Goal: Browse casually: Explore the website without a specific task or goal

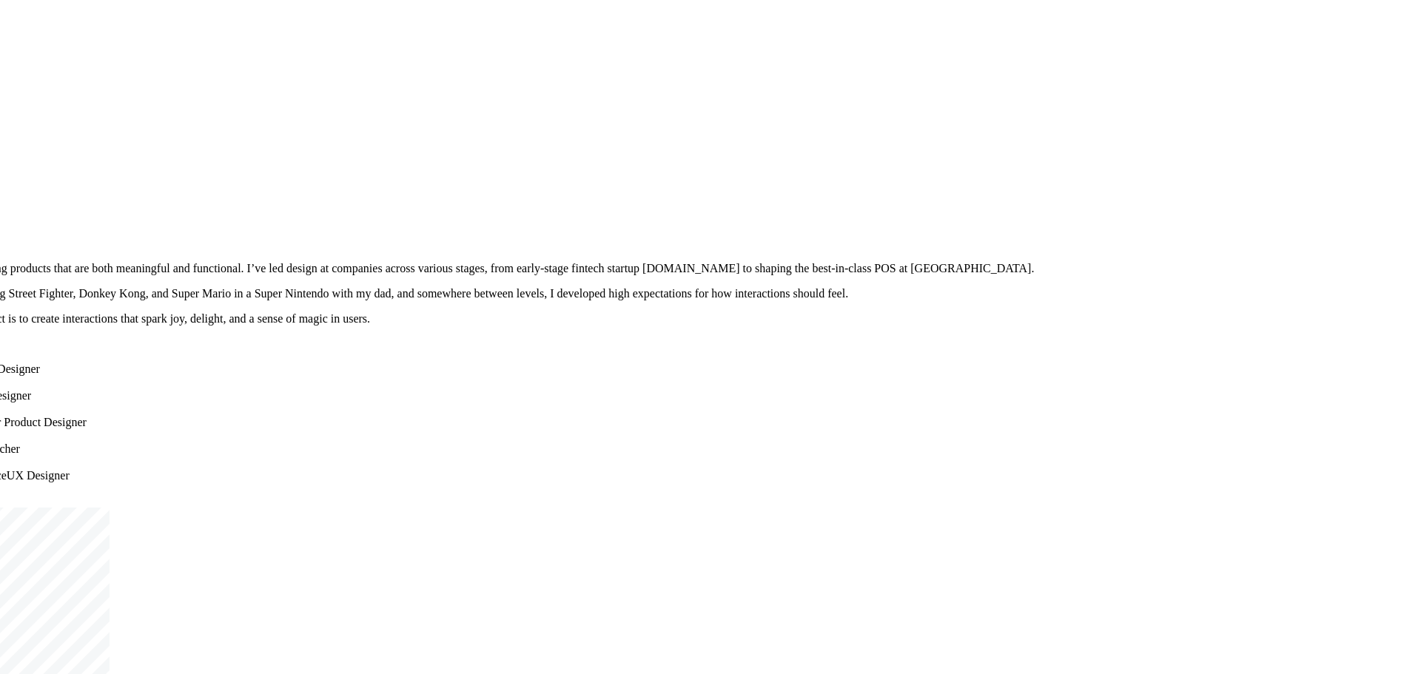
drag, startPoint x: 954, startPoint y: 303, endPoint x: 645, endPoint y: 509, distance: 370.8
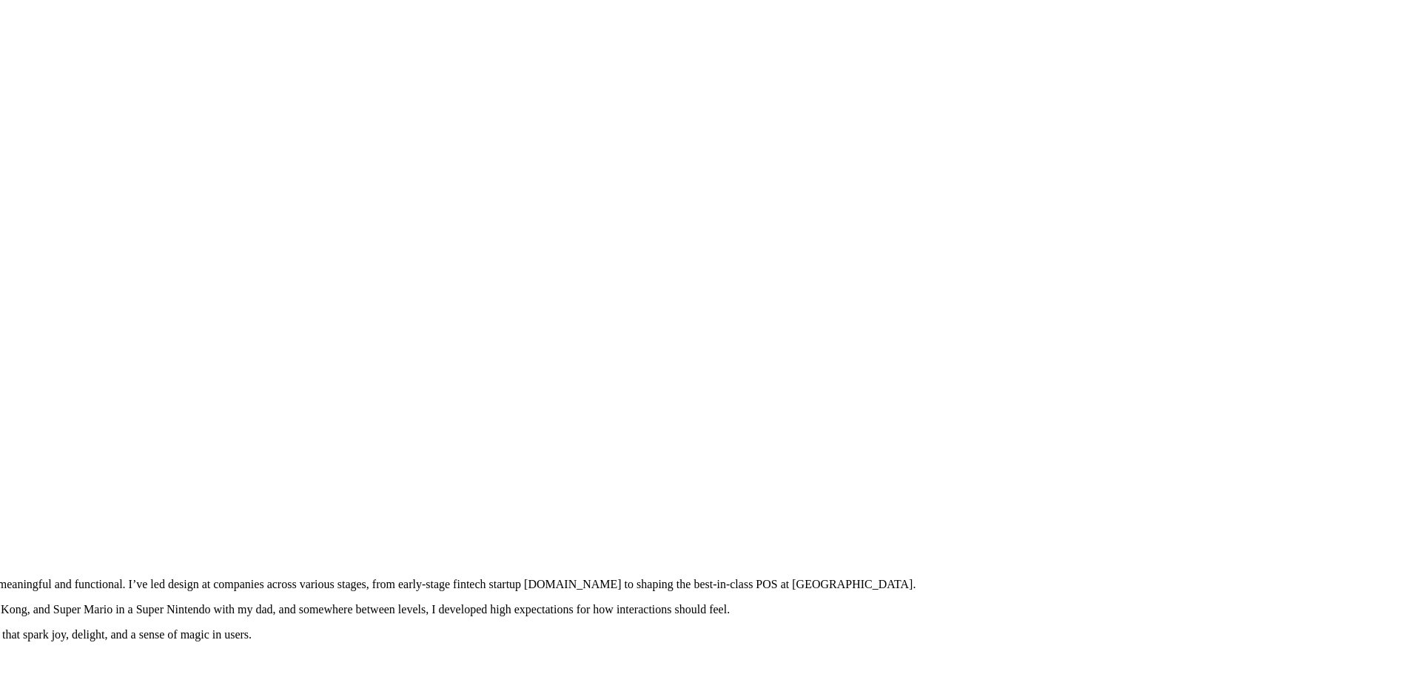
drag, startPoint x: 728, startPoint y: 201, endPoint x: 741, endPoint y: 430, distance: 229.0
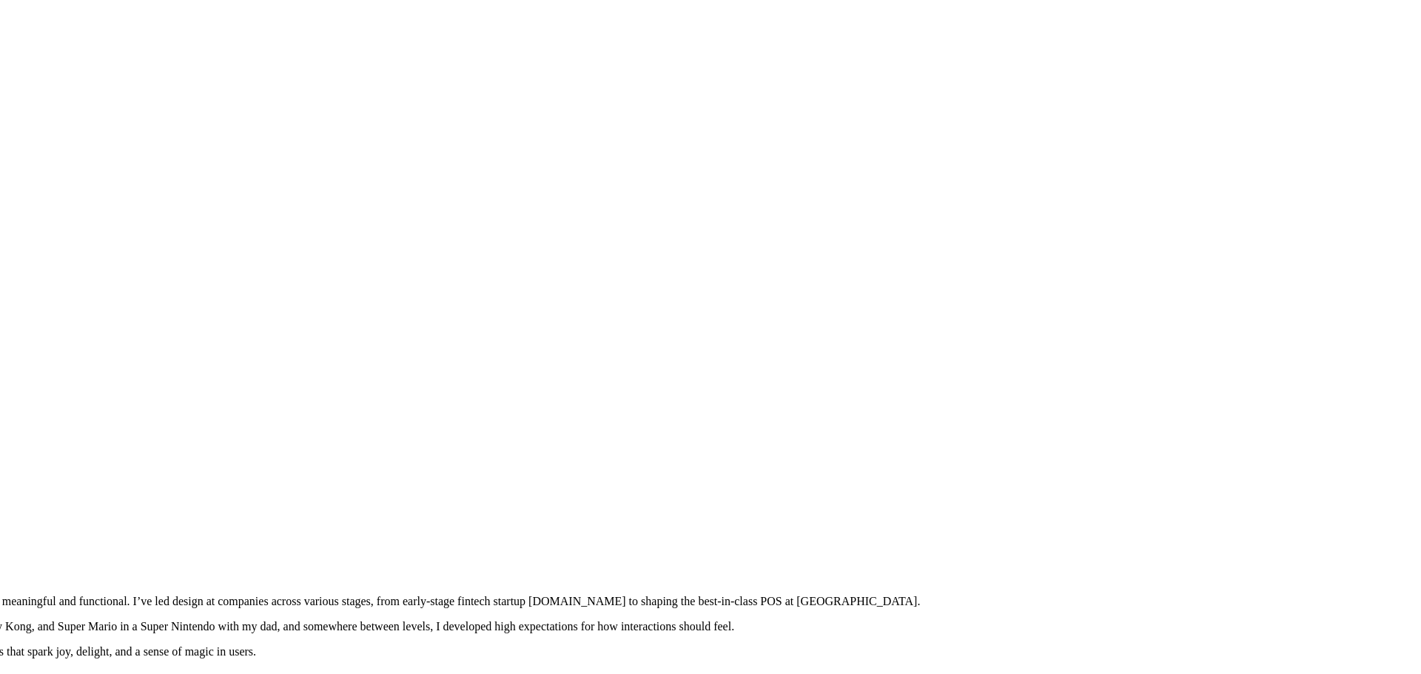
drag, startPoint x: 698, startPoint y: 146, endPoint x: 744, endPoint y: 398, distance: 256.6
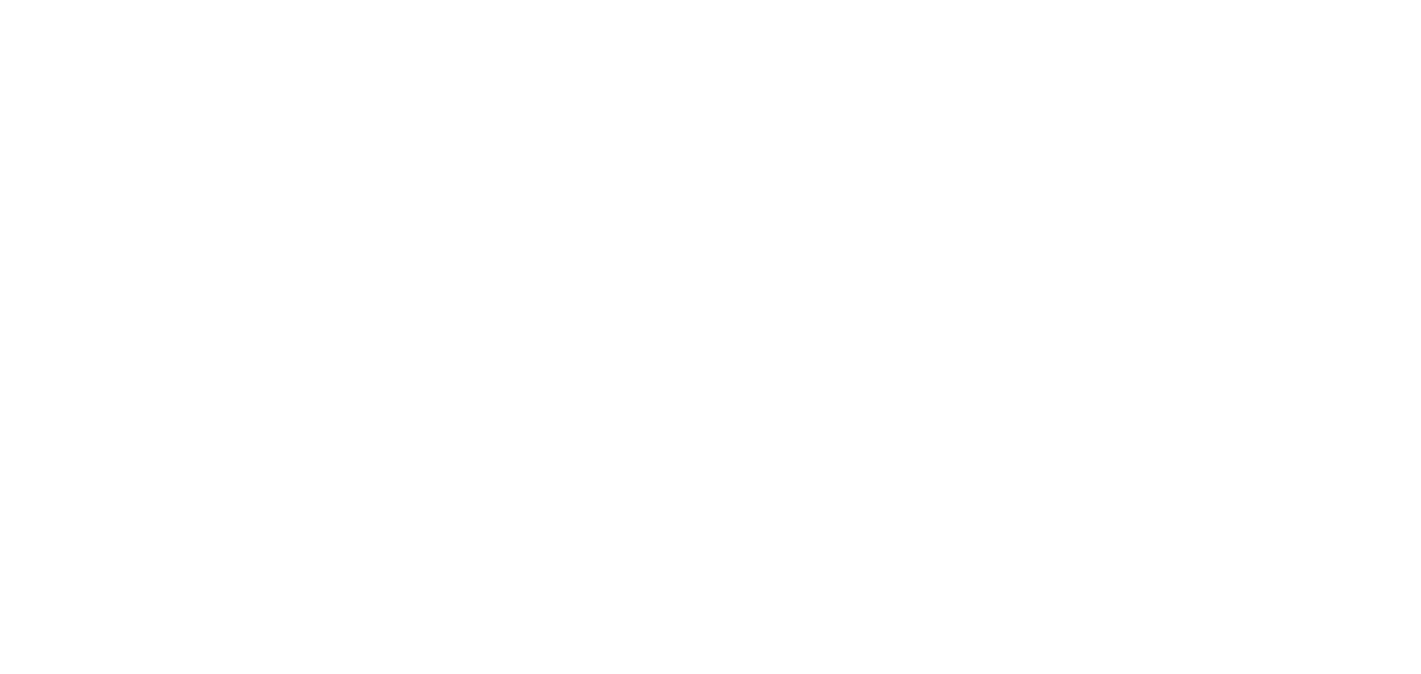
drag, startPoint x: 735, startPoint y: 163, endPoint x: 735, endPoint y: 206, distance: 43.7
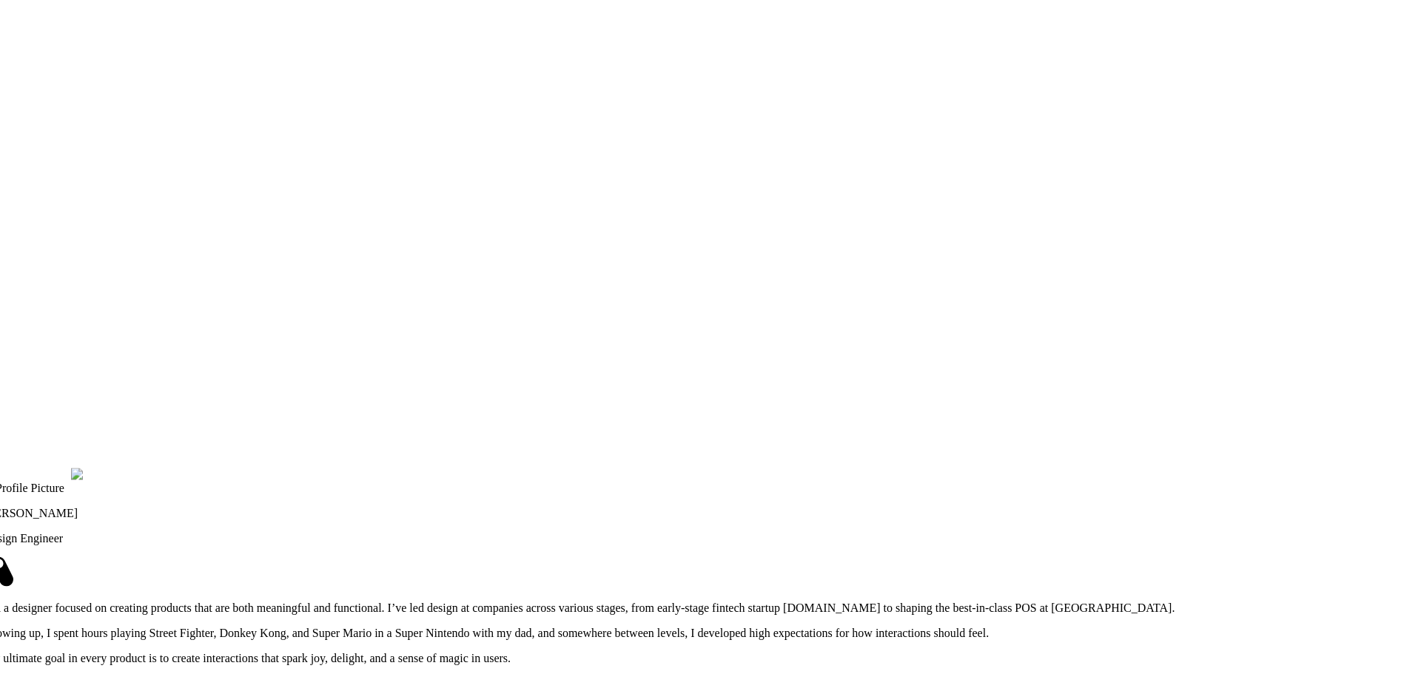
drag, startPoint x: 712, startPoint y: 362, endPoint x: 920, endPoint y: 105, distance: 330.4
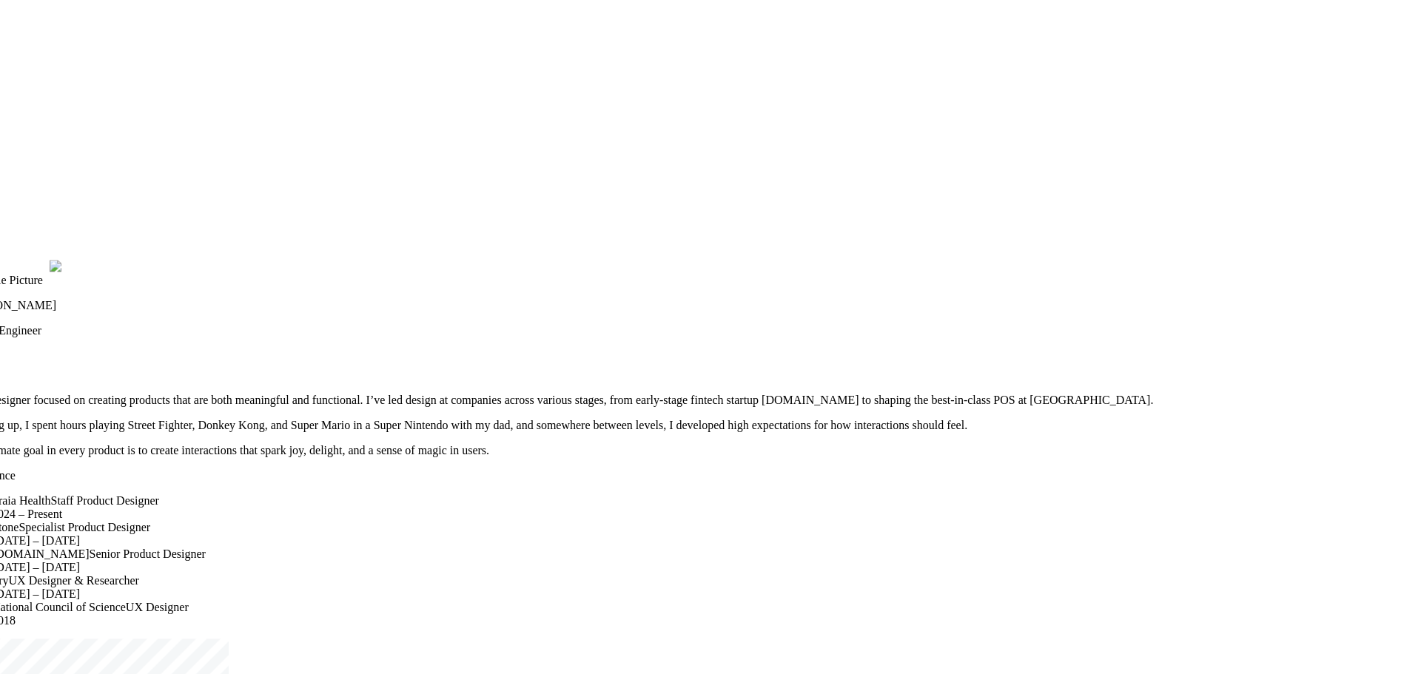
drag, startPoint x: 954, startPoint y: 445, endPoint x: 917, endPoint y: 127, distance: 320.3
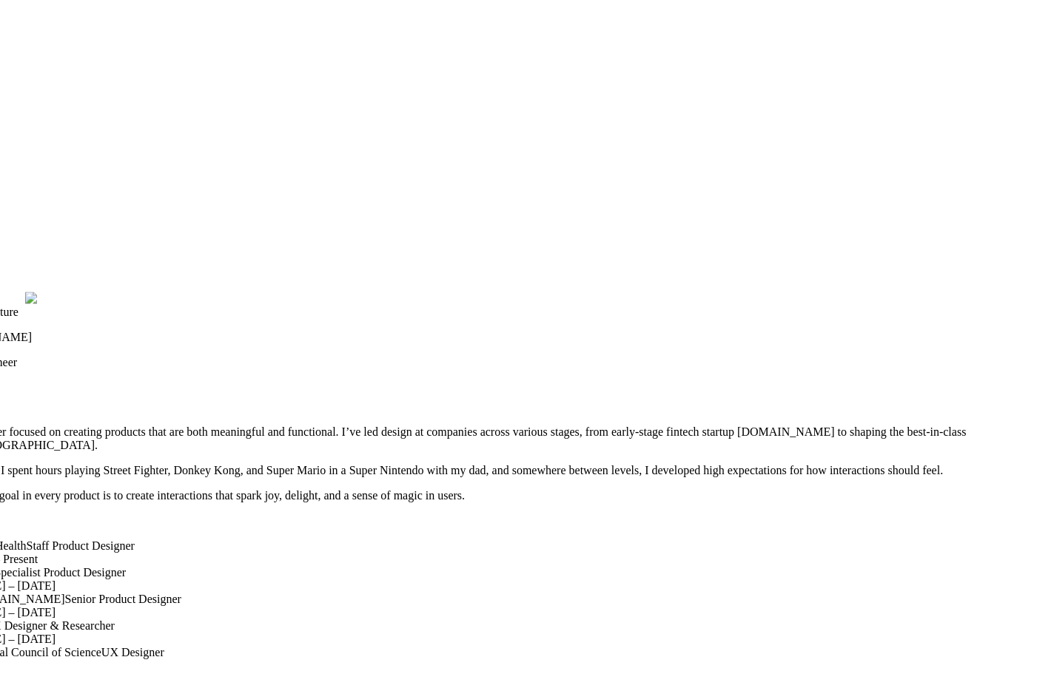
drag, startPoint x: 545, startPoint y: 119, endPoint x: 541, endPoint y: 627, distance: 508.3
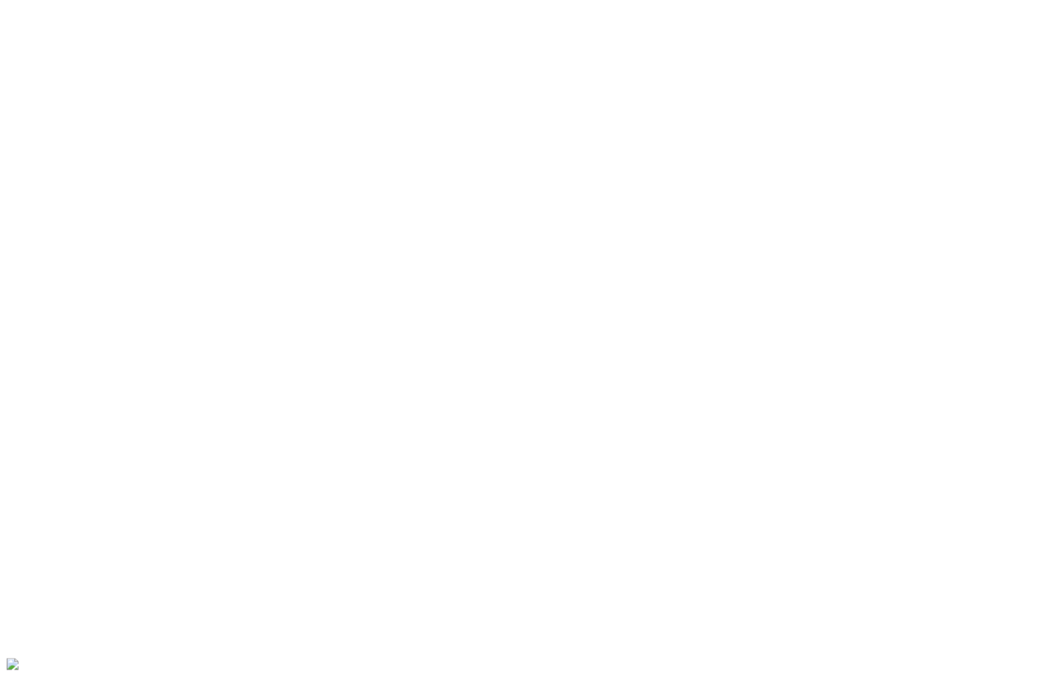
type input "0.31"
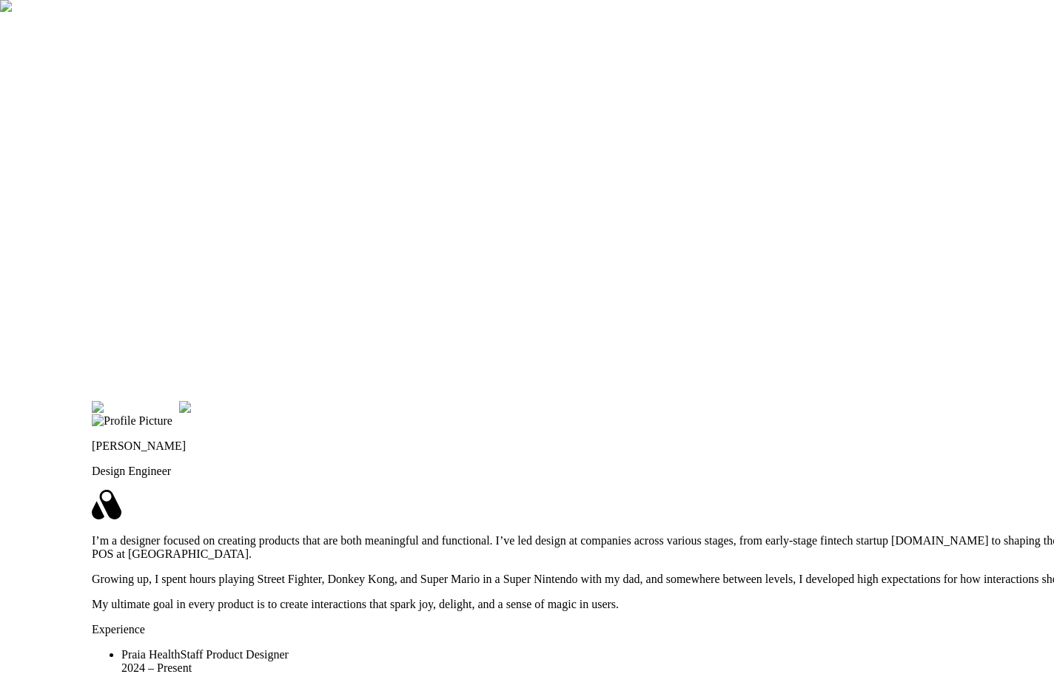
drag, startPoint x: 741, startPoint y: 115, endPoint x: 827, endPoint y: 476, distance: 370.4
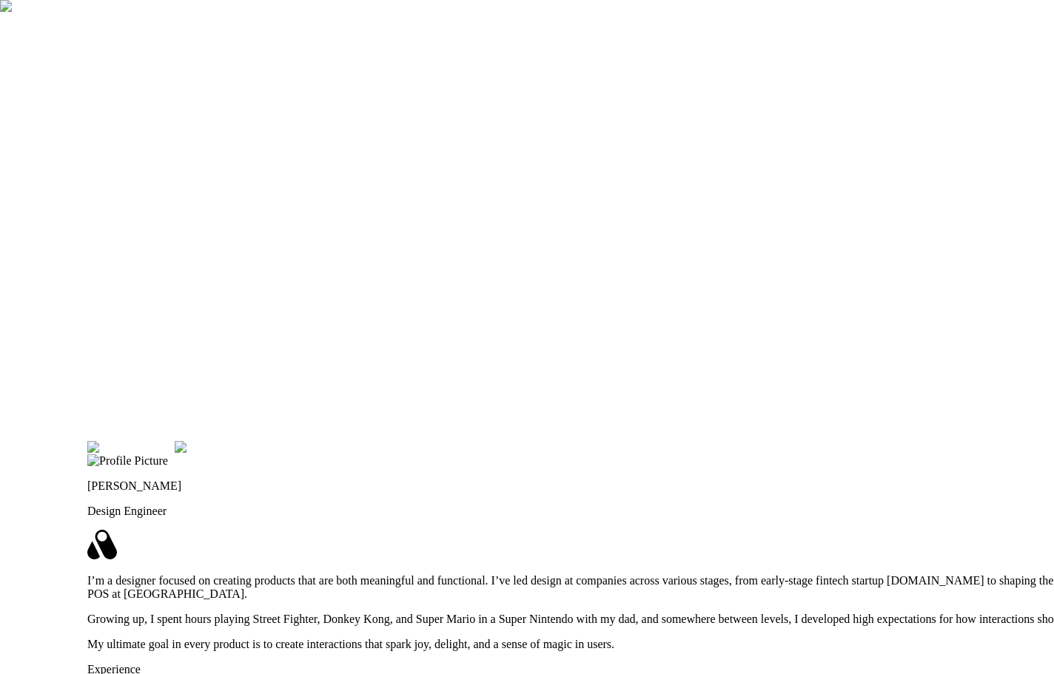
drag, startPoint x: 805, startPoint y: 78, endPoint x: 725, endPoint y: 584, distance: 512.4
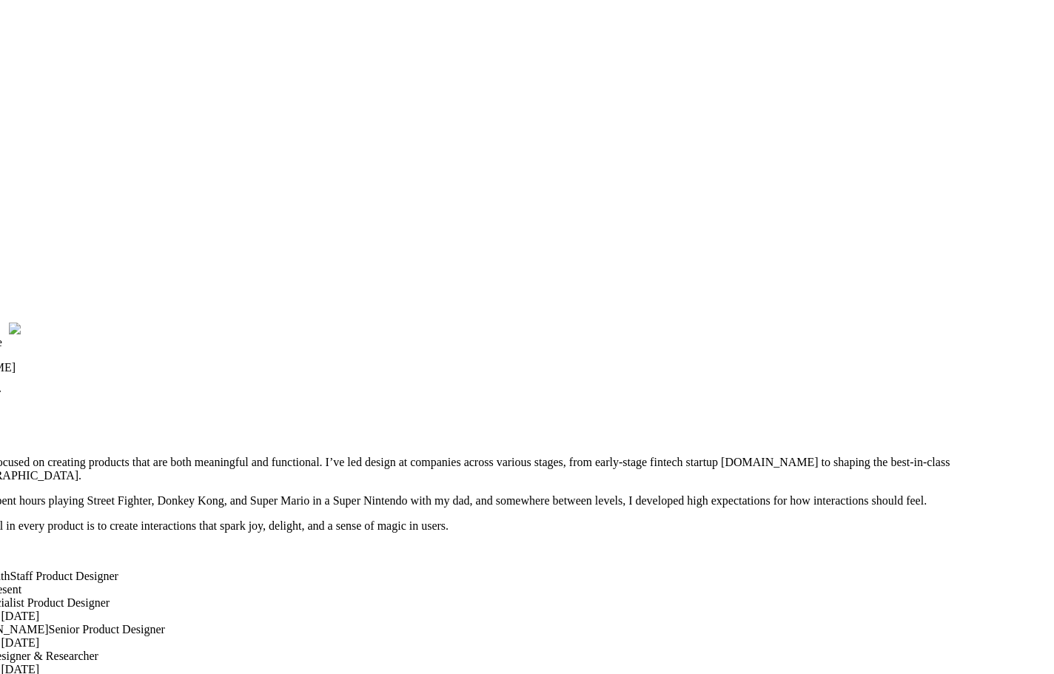
drag, startPoint x: 743, startPoint y: 322, endPoint x: 743, endPoint y: 342, distance: 20.0
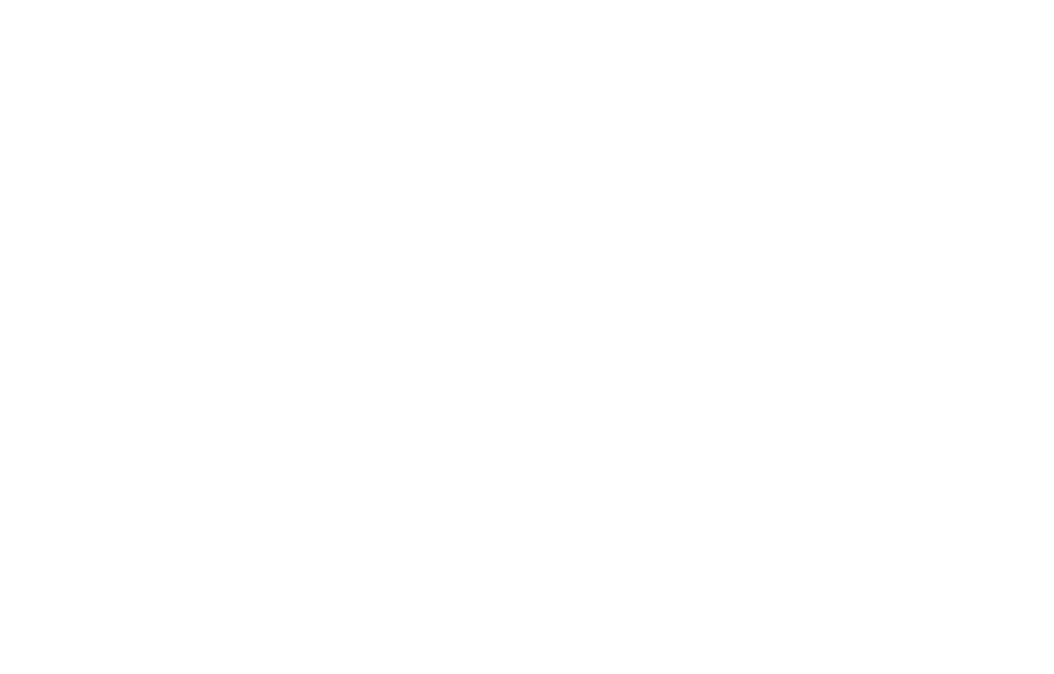
drag, startPoint x: 744, startPoint y: 366, endPoint x: 768, endPoint y: 502, distance: 138.3
